Goal: Task Accomplishment & Management: Use online tool/utility

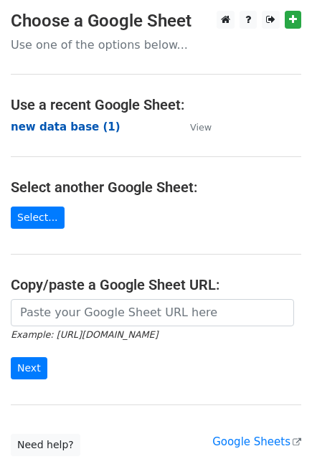
click at [79, 133] on strong "new data base (1)" at bounding box center [66, 126] width 110 height 13
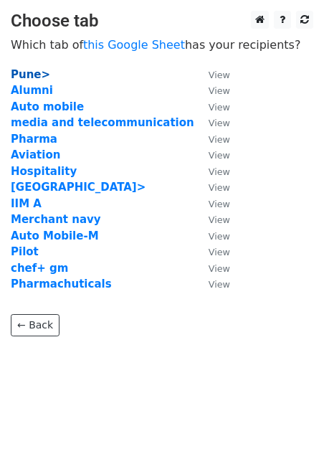
click at [41, 77] on strong "Pune>" at bounding box center [30, 74] width 39 height 13
